Goal: Task Accomplishment & Management: Use online tool/utility

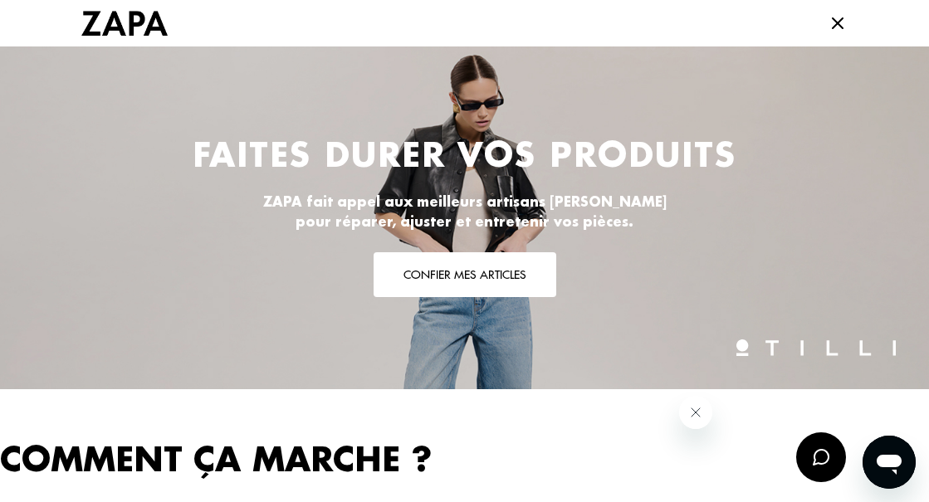
click at [475, 280] on button "Confier mes articles" at bounding box center [464, 274] width 183 height 45
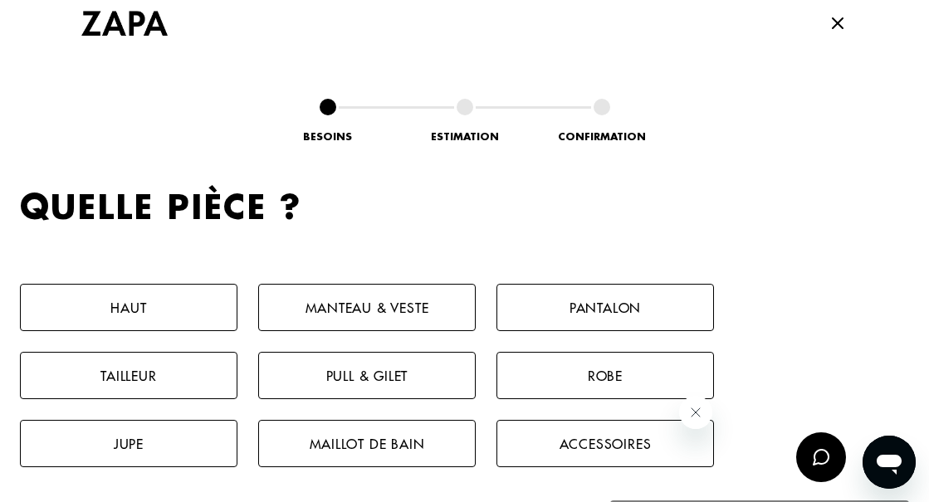
scroll to position [766, 0]
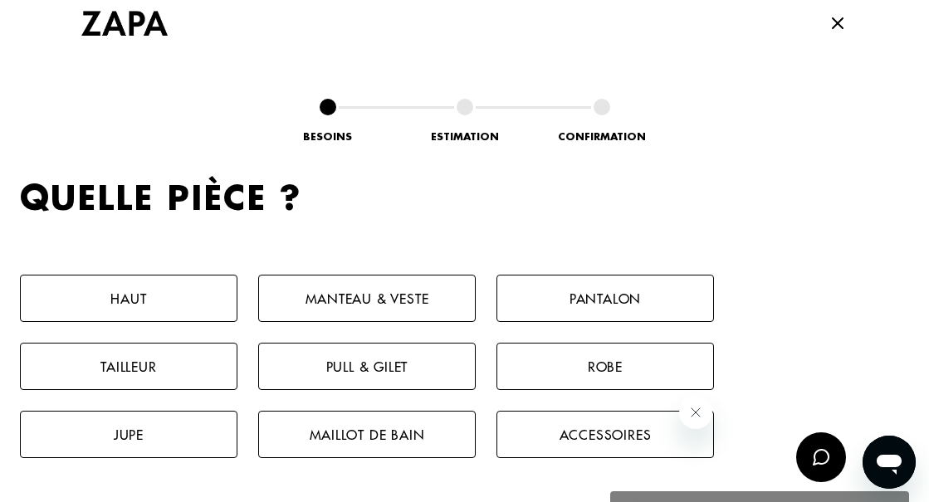
click at [592, 372] on button "Robe" at bounding box center [604, 366] width 217 height 47
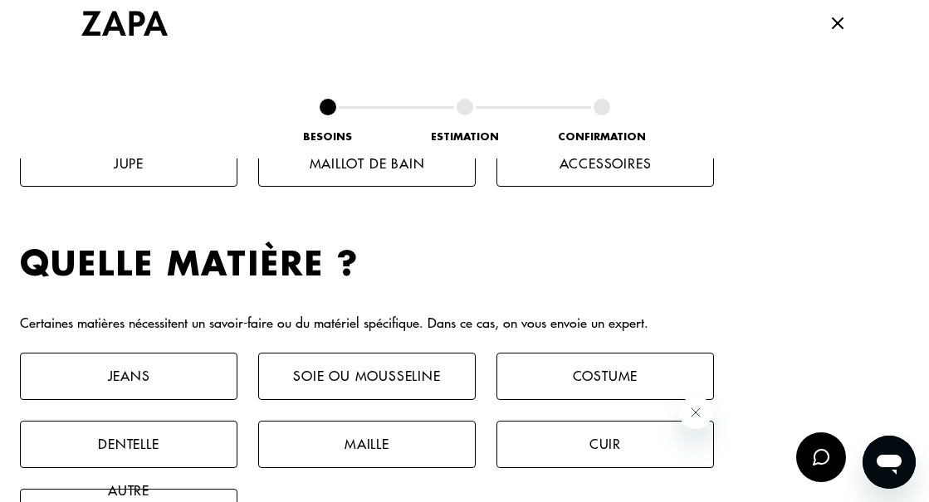
scroll to position [1101, 0]
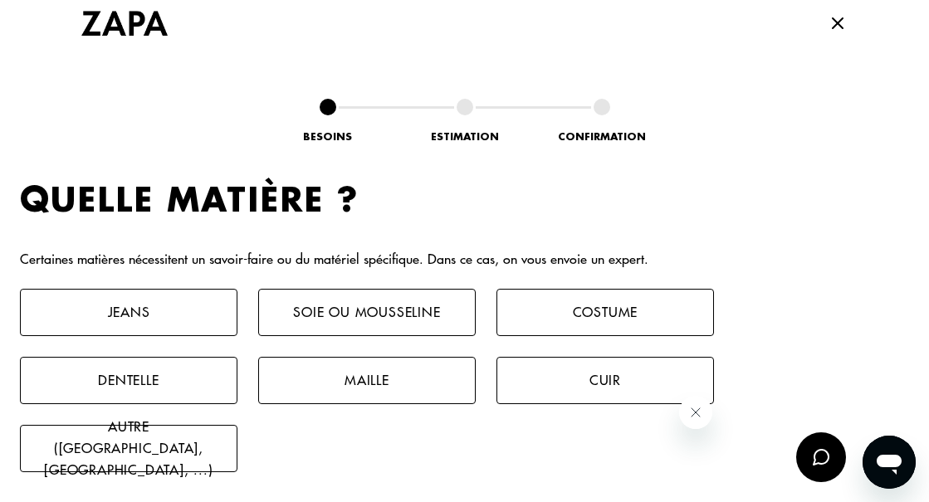
click at [564, 380] on button "Cuir" at bounding box center [604, 380] width 217 height 47
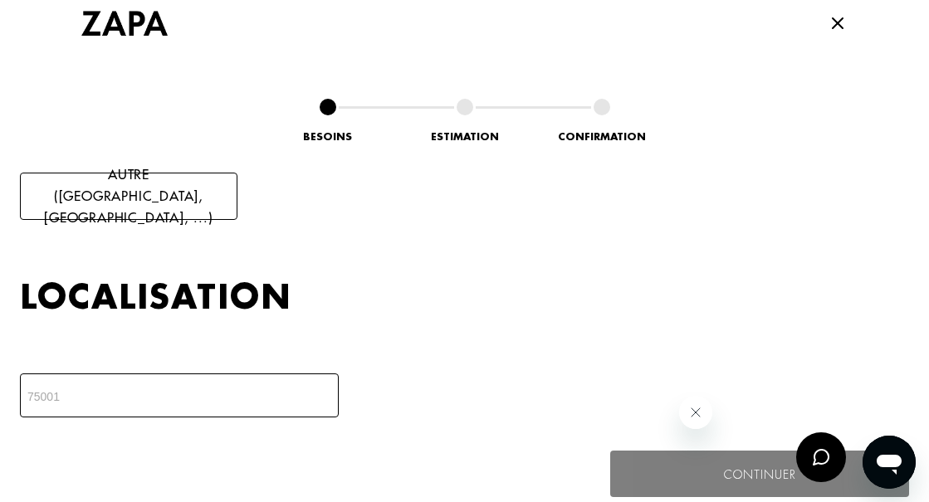
scroll to position [1451, 0]
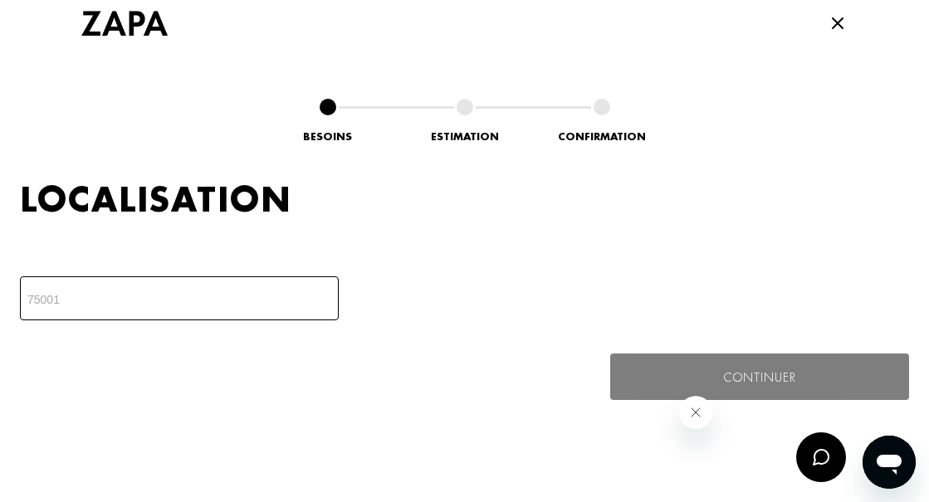
click at [197, 303] on input "number" at bounding box center [179, 298] width 319 height 44
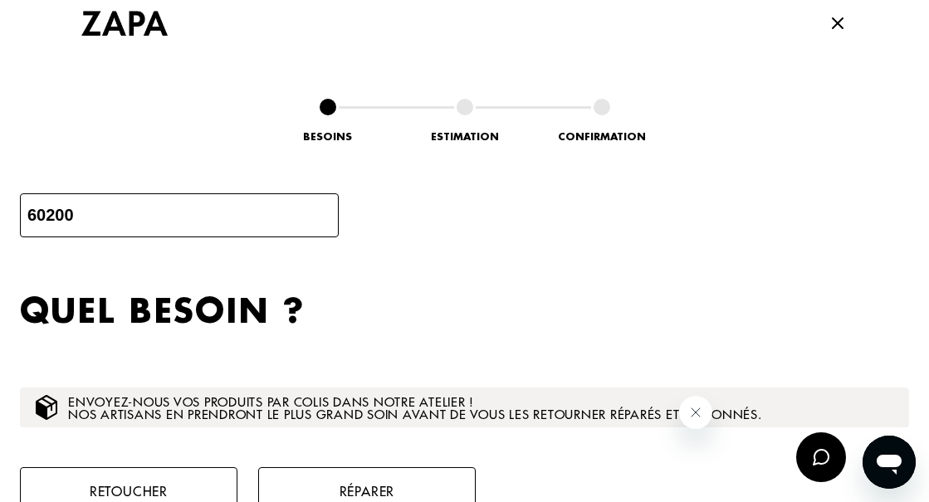
scroll to position [1648, 0]
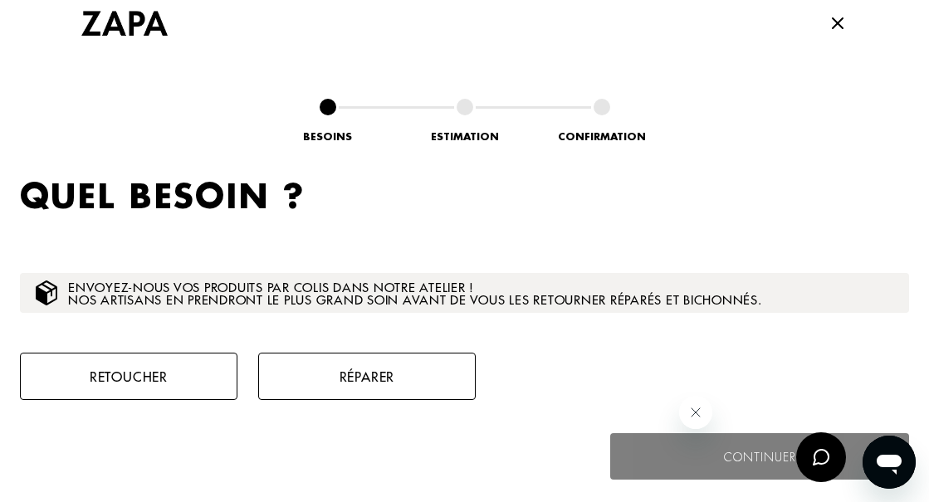
type input "60200"
click at [139, 369] on button "Retoucher" at bounding box center [128, 376] width 217 height 47
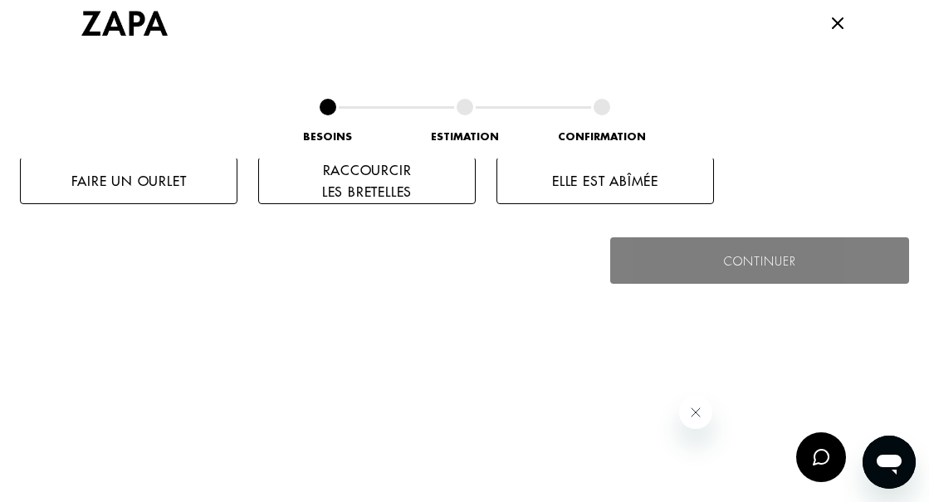
scroll to position [1894, 0]
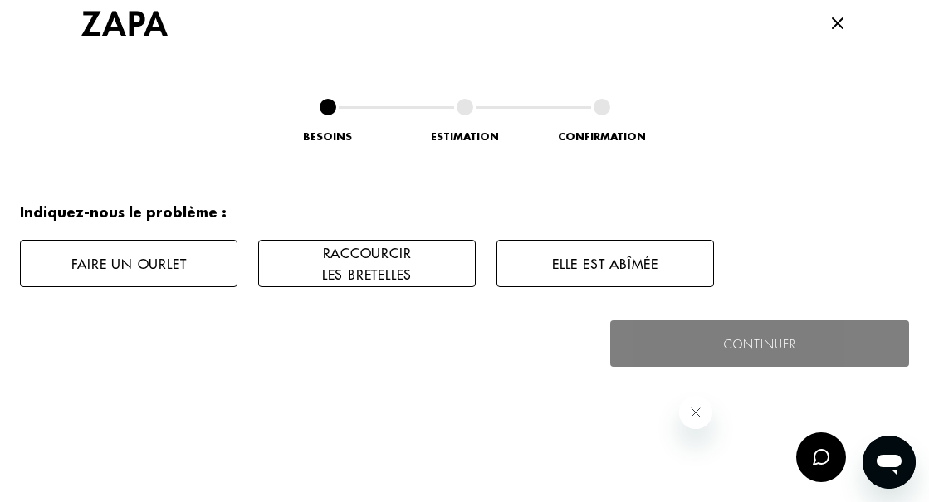
click at [112, 261] on button "Faire un ourlet" at bounding box center [128, 263] width 217 height 47
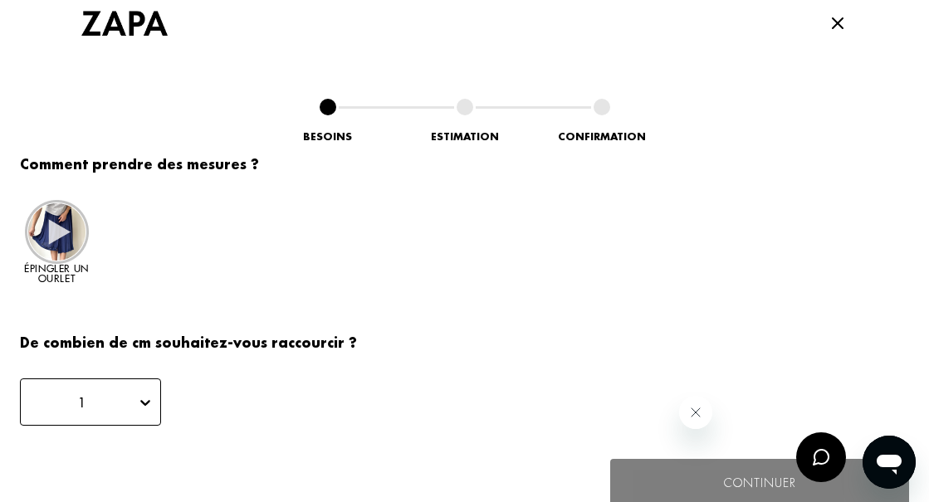
scroll to position [2143, 0]
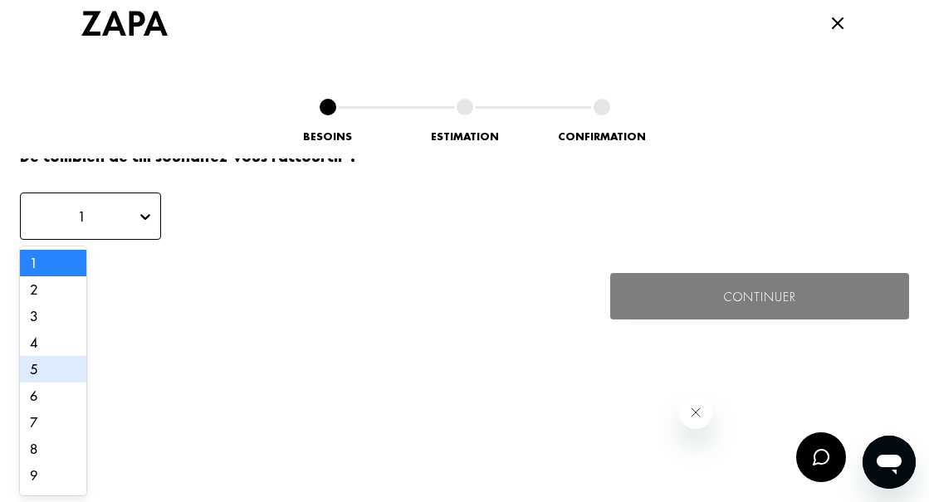
click at [32, 363] on div "5" at bounding box center [53, 369] width 66 height 27
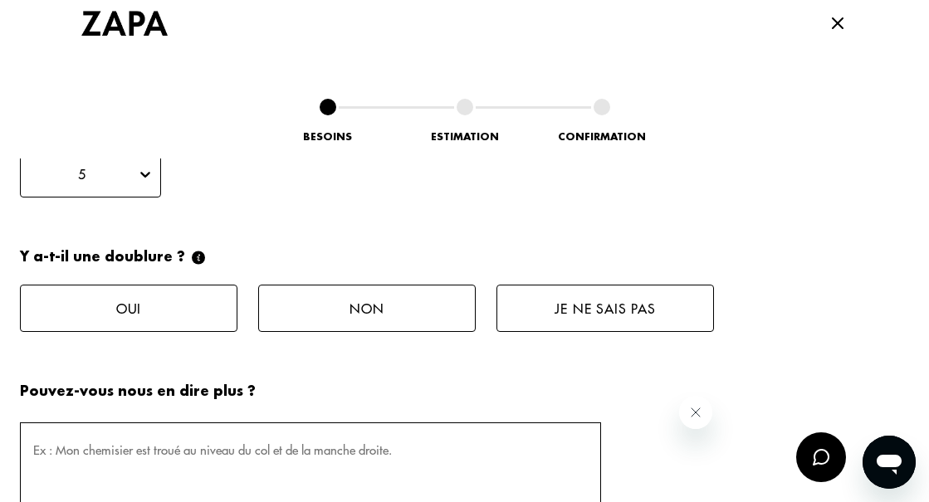
scroll to position [2329, 0]
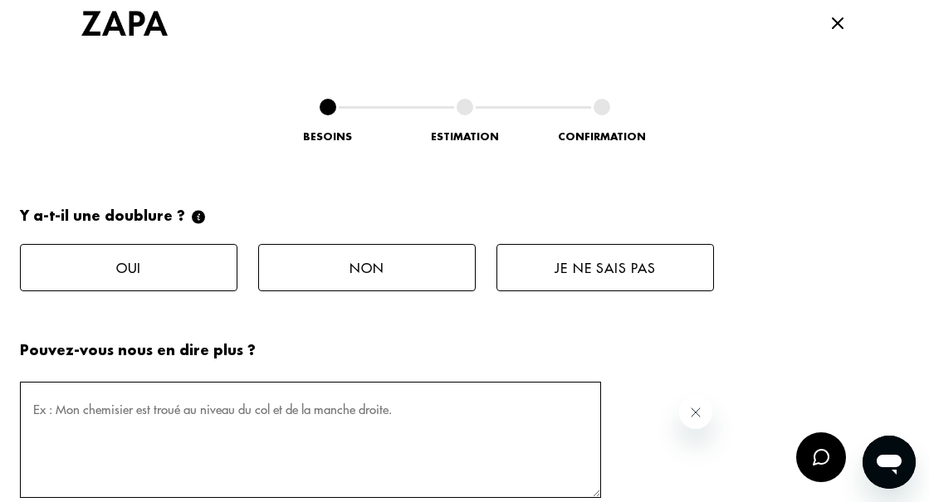
click at [368, 271] on button "Non" at bounding box center [366, 267] width 217 height 47
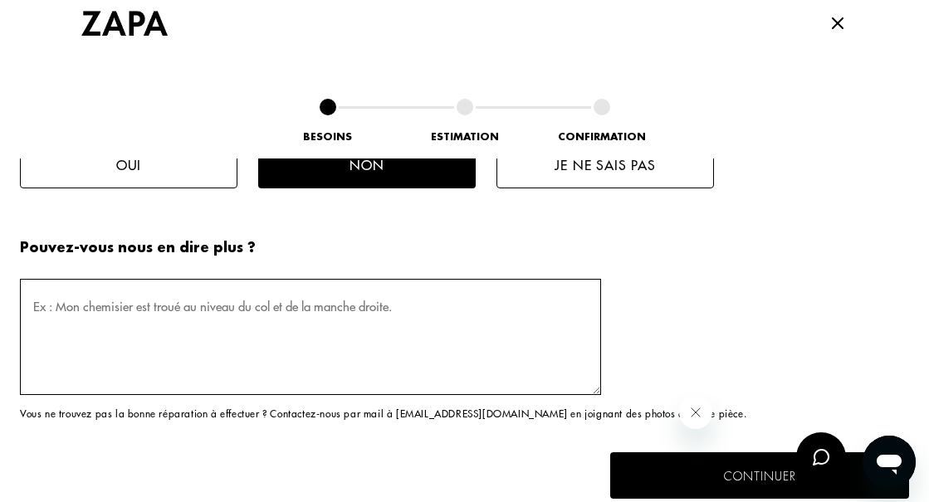
scroll to position [2415, 0]
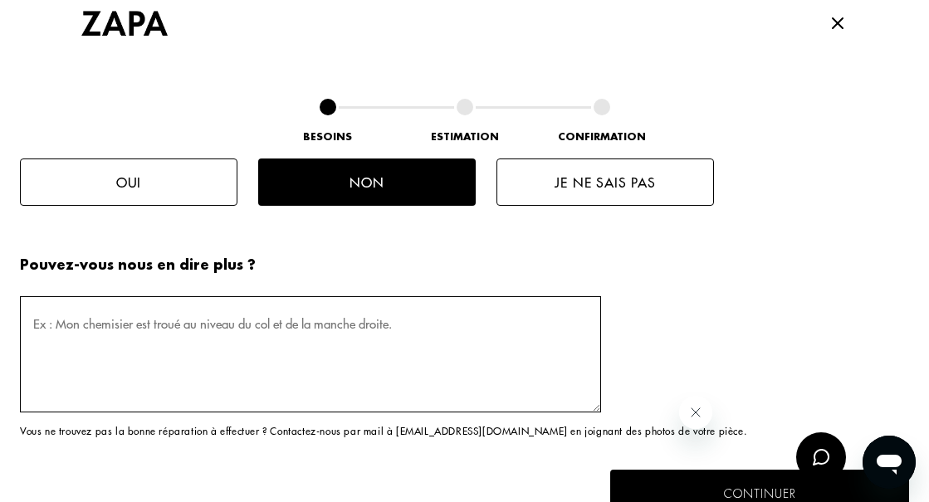
click at [190, 331] on textarea at bounding box center [310, 354] width 581 height 116
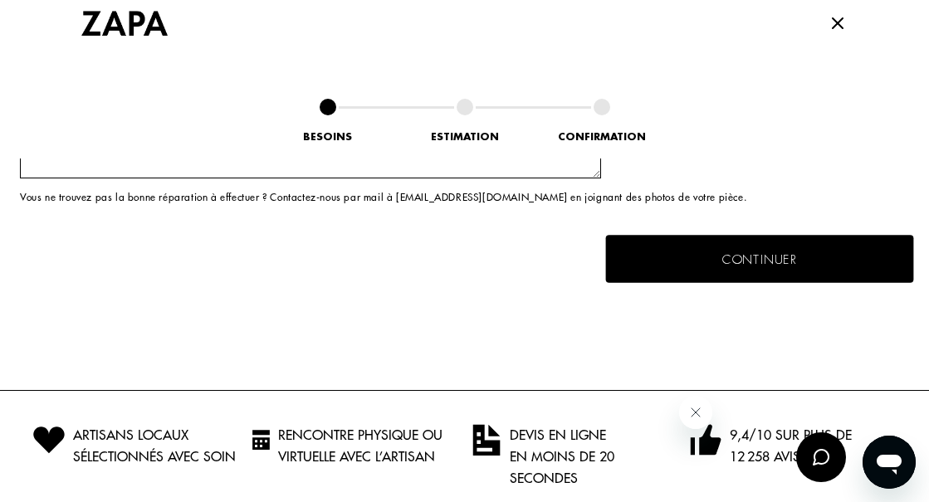
scroll to position [2669, 0]
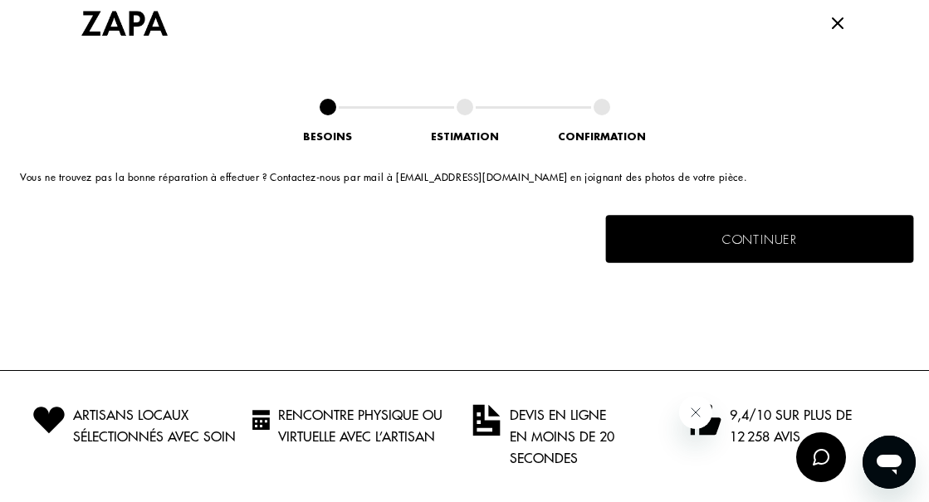
type textarea "Robe trop longue"
click at [709, 236] on button "Continuer" at bounding box center [760, 239] width 308 height 48
